Goal: Navigation & Orientation: Find specific page/section

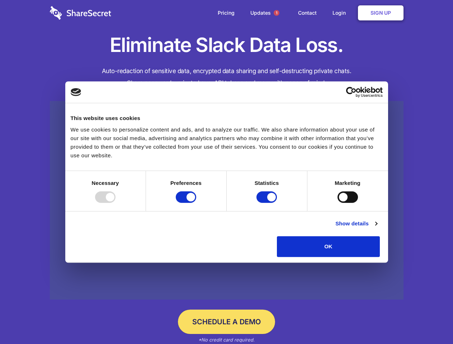
click at [115, 203] on div at bounding box center [105, 196] width 20 height 11
click at [196, 203] on input "Preferences" at bounding box center [186, 196] width 20 height 11
checkbox input "false"
click at [267, 203] on input "Statistics" at bounding box center [266, 196] width 20 height 11
checkbox input "false"
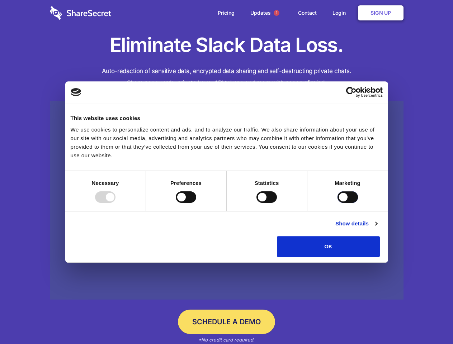
click at [337, 203] on input "Marketing" at bounding box center [347, 196] width 20 height 11
checkbox input "true"
click at [377, 228] on link "Show details" at bounding box center [356, 223] width 42 height 9
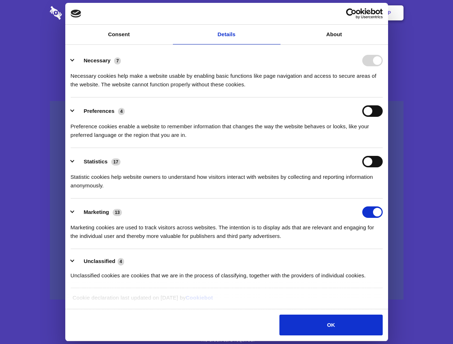
click at [382, 97] on li "Necessary 7 Necessary cookies help make a website usable by enabling basic func…" at bounding box center [227, 72] width 312 height 51
click at [276, 13] on span "1" at bounding box center [276, 13] width 6 height 6
